Goal: Task Accomplishment & Management: Manage account settings

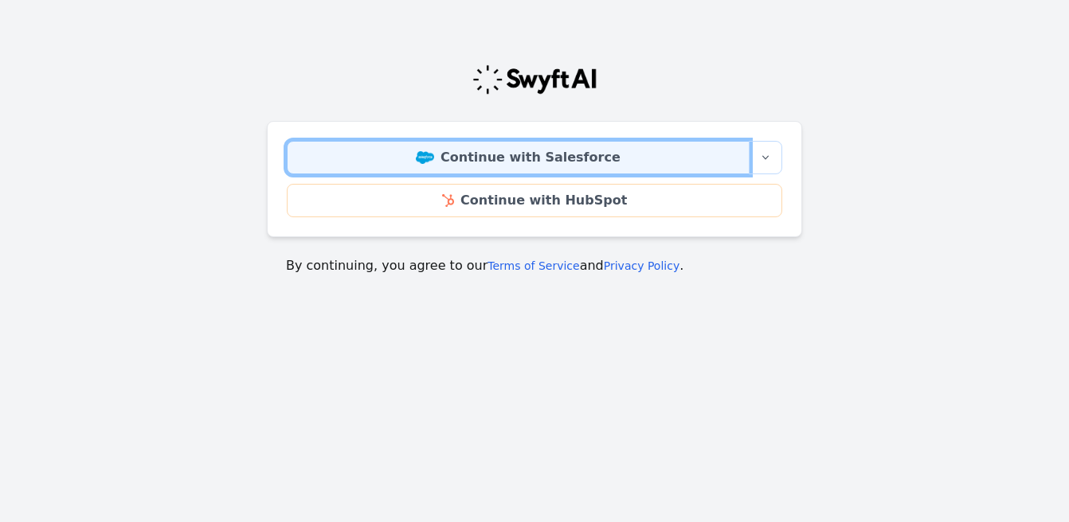
click at [529, 162] on link "Continue with Salesforce" at bounding box center [518, 157] width 463 height 33
click at [501, 163] on link "Continue with Salesforce" at bounding box center [518, 157] width 463 height 33
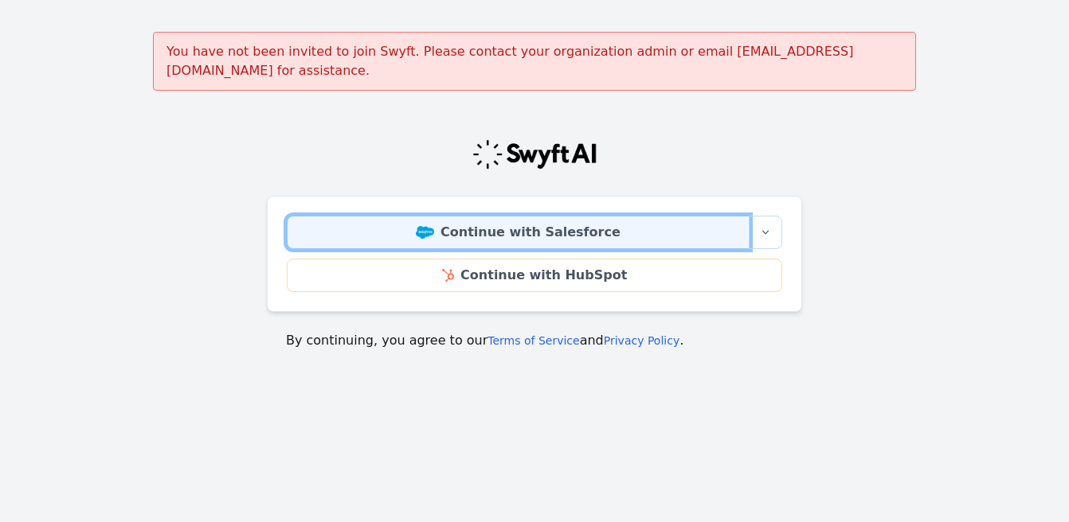
click at [529, 222] on link "Continue with Salesforce" at bounding box center [518, 232] width 463 height 33
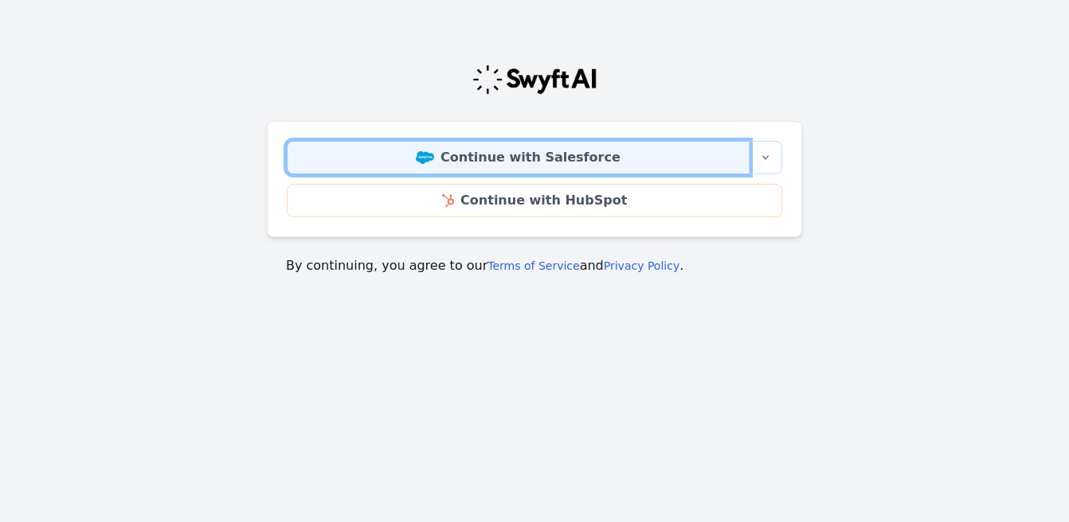
click at [550, 160] on link "Continue with Salesforce" at bounding box center [518, 157] width 463 height 33
click at [473, 156] on link "Continue with Salesforce" at bounding box center [518, 157] width 463 height 33
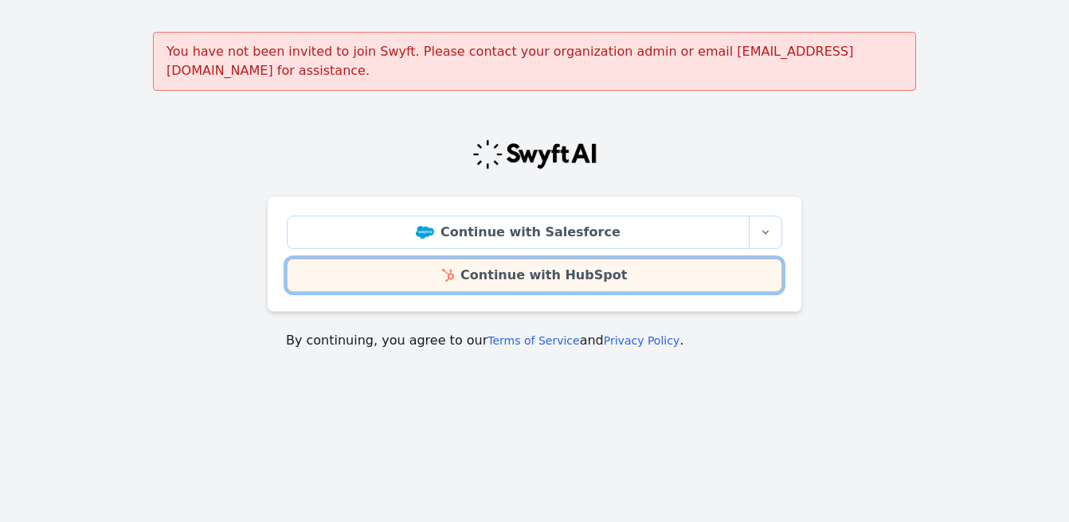
click at [544, 259] on link "Continue with HubSpot" at bounding box center [534, 275] width 495 height 33
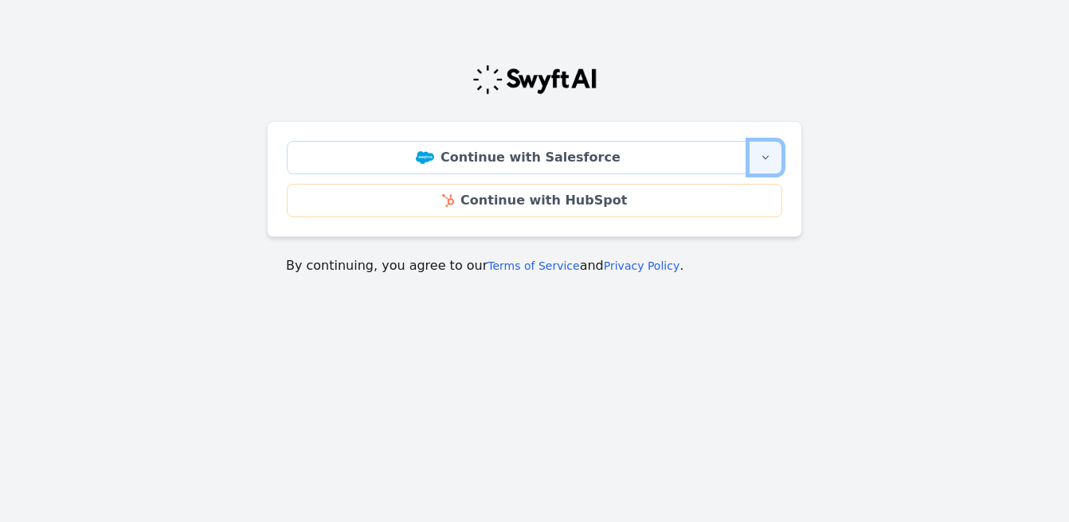
click at [764, 160] on icon "button" at bounding box center [765, 157] width 13 height 13
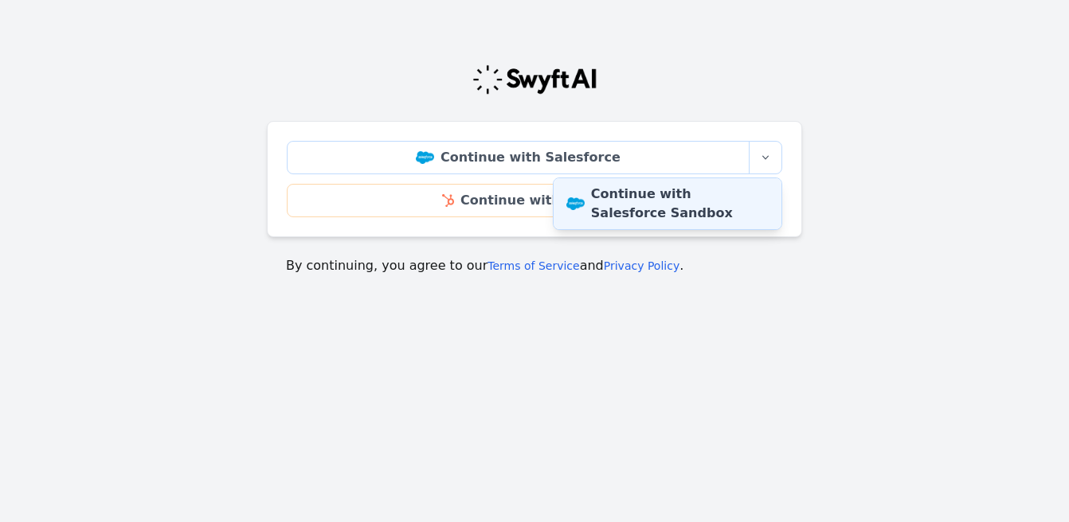
click at [725, 194] on link "Continue with Salesforce Sandbox" at bounding box center [667, 203] width 228 height 51
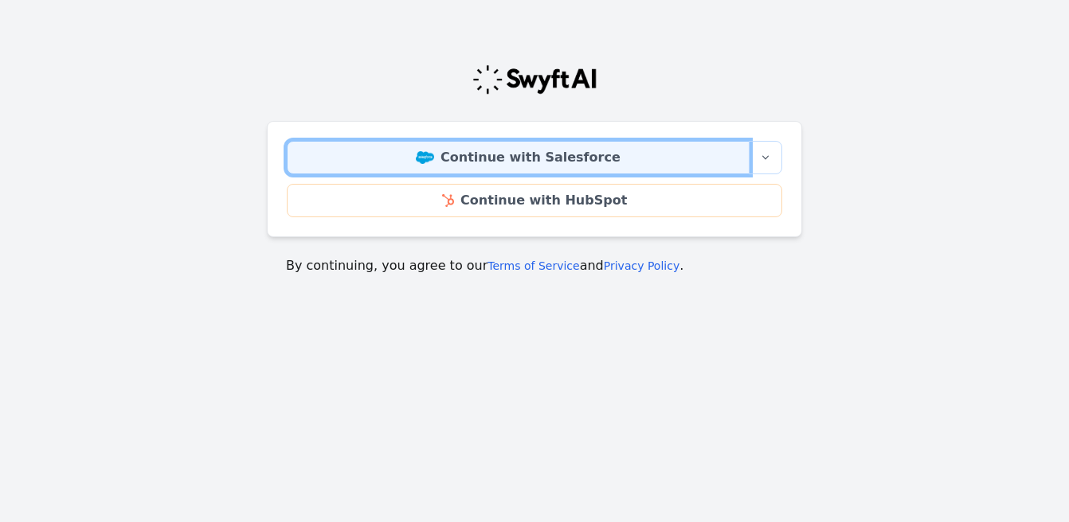
click at [518, 162] on link "Continue with Salesforce" at bounding box center [518, 157] width 463 height 33
click at [487, 159] on link "Continue with Salesforce" at bounding box center [518, 157] width 463 height 33
click at [532, 157] on link "Continue with Salesforce" at bounding box center [518, 157] width 463 height 33
click at [531, 162] on link "Continue with Salesforce" at bounding box center [518, 157] width 463 height 33
click at [554, 154] on link "Continue with Salesforce" at bounding box center [518, 157] width 463 height 33
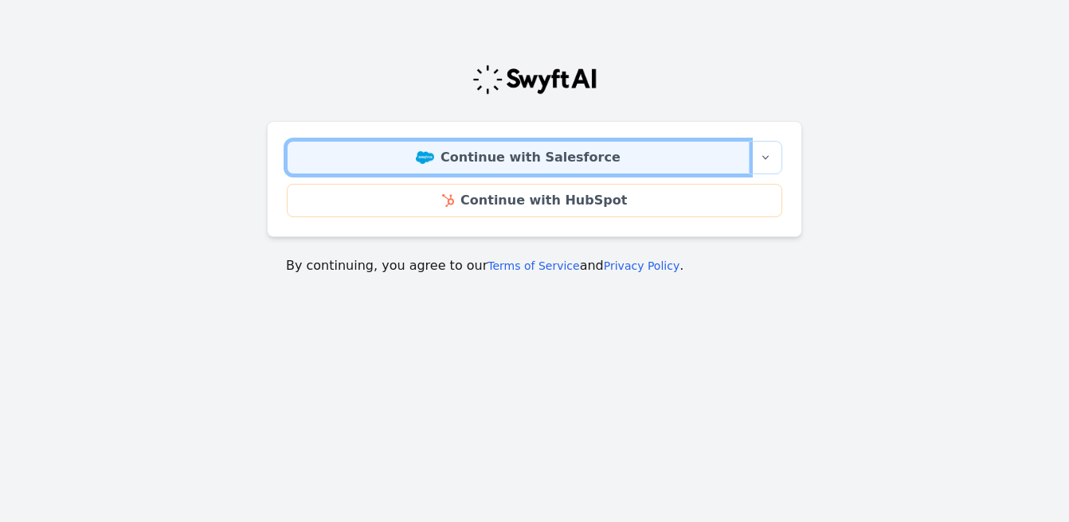
click at [543, 149] on link "Continue with Salesforce" at bounding box center [518, 157] width 463 height 33
click at [475, 156] on link "Continue with Salesforce" at bounding box center [518, 157] width 463 height 33
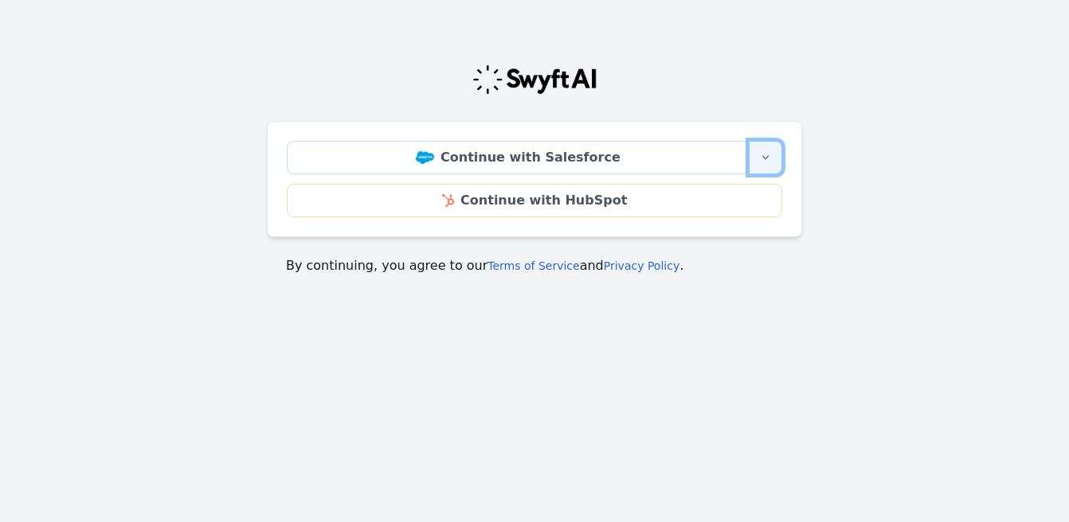
click at [766, 159] on icon "button" at bounding box center [765, 157] width 13 height 13
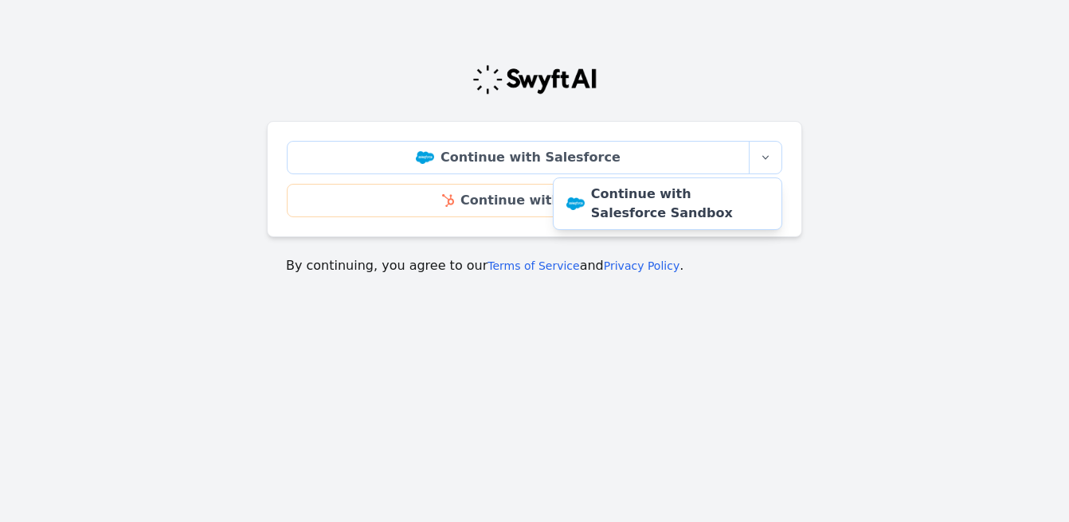
click at [846, 201] on main "Continue with Salesforce More sign-in options Continue with Salesforce Sandbox …" at bounding box center [534, 163] width 1069 height 263
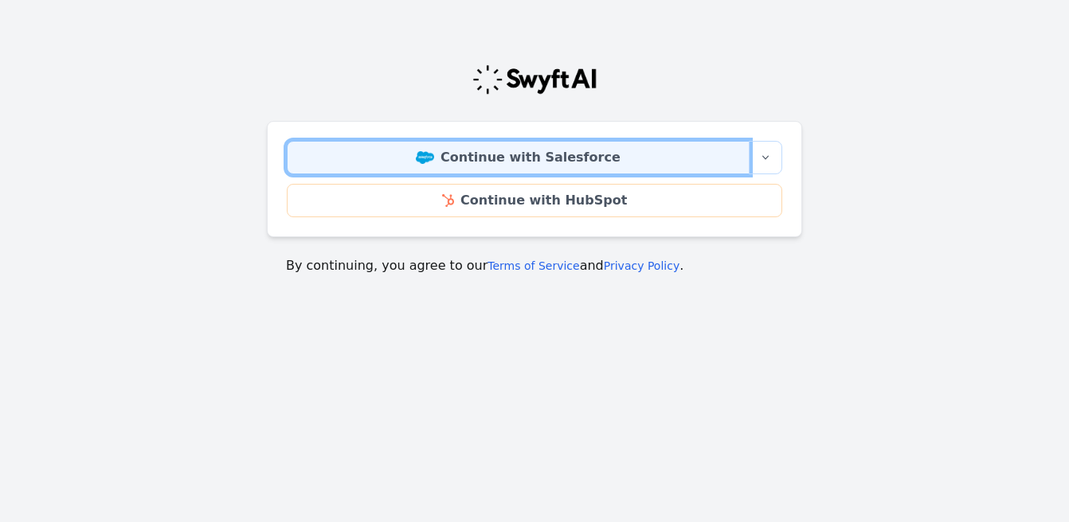
click at [565, 160] on link "Continue with Salesforce" at bounding box center [518, 157] width 463 height 33
click at [556, 159] on link "Continue with Salesforce" at bounding box center [518, 157] width 463 height 33
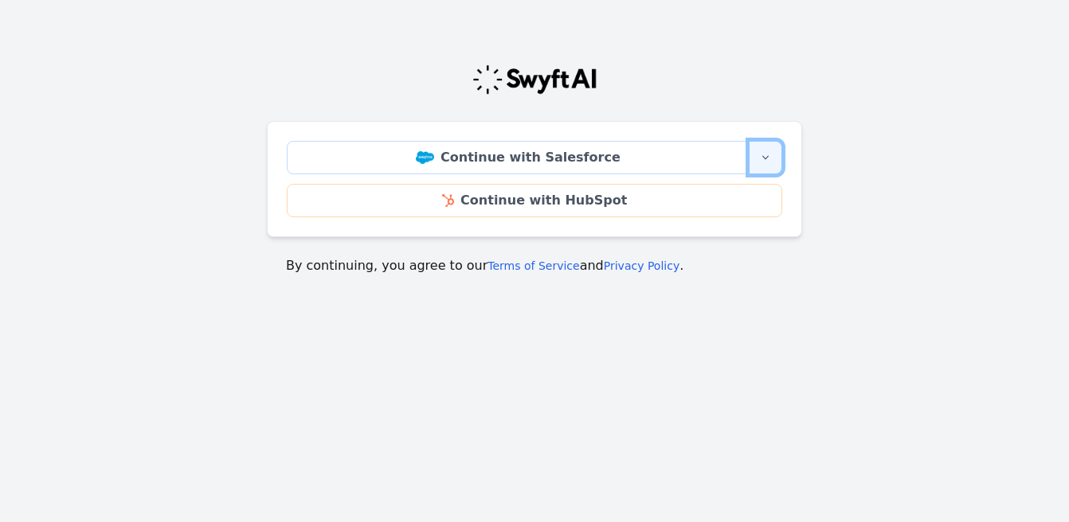
click at [764, 160] on icon "button" at bounding box center [765, 157] width 13 height 13
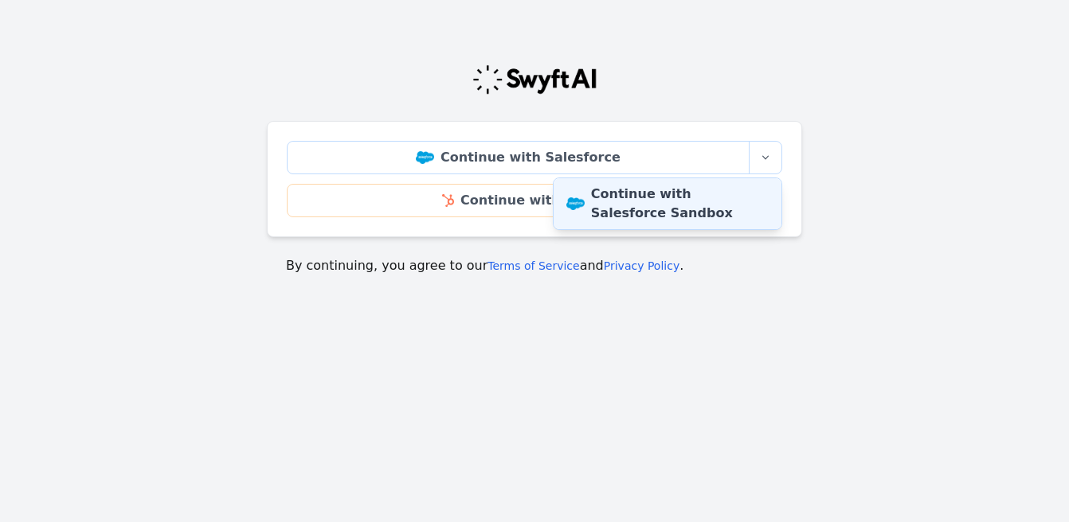
click at [719, 193] on link "Continue with Salesforce Sandbox" at bounding box center [667, 203] width 228 height 51
